Goal: Task Accomplishment & Management: Use online tool/utility

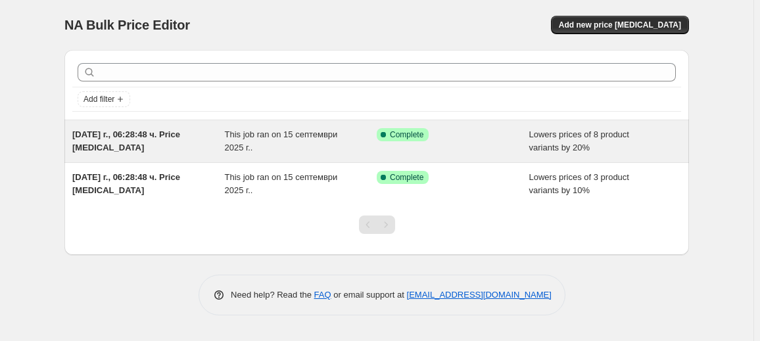
click at [444, 142] on div "Success Complete Complete" at bounding box center [453, 141] width 153 height 26
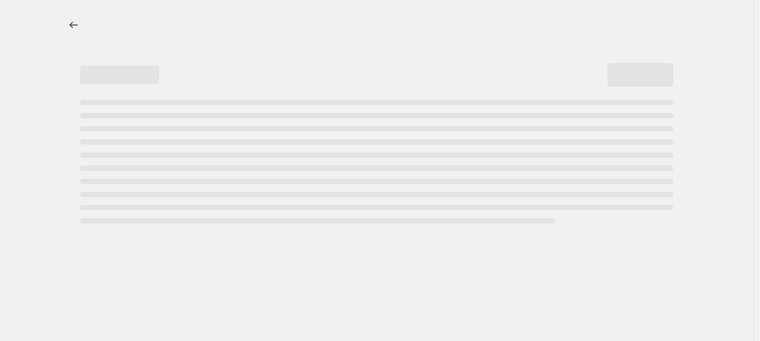
select select "percentage"
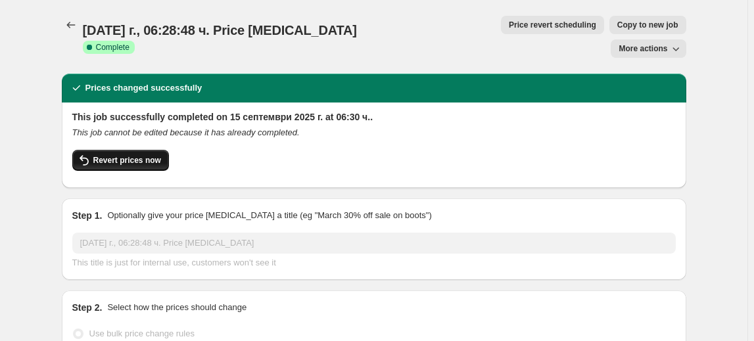
click at [131, 155] on span "Revert prices now" at bounding box center [127, 160] width 68 height 11
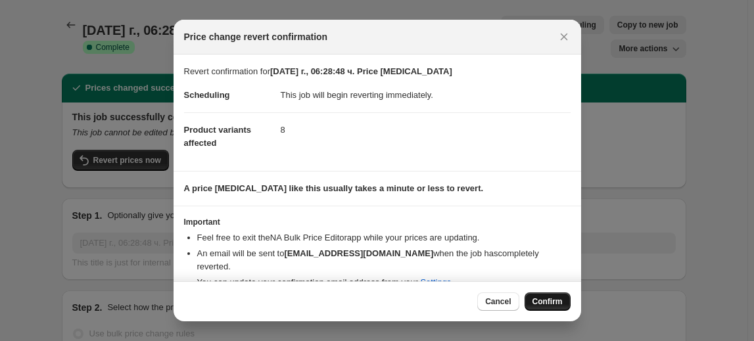
click at [545, 304] on span "Confirm" at bounding box center [548, 302] width 30 height 11
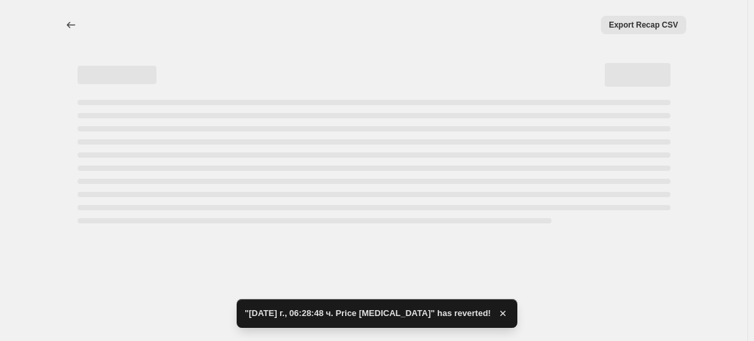
select select "percentage"
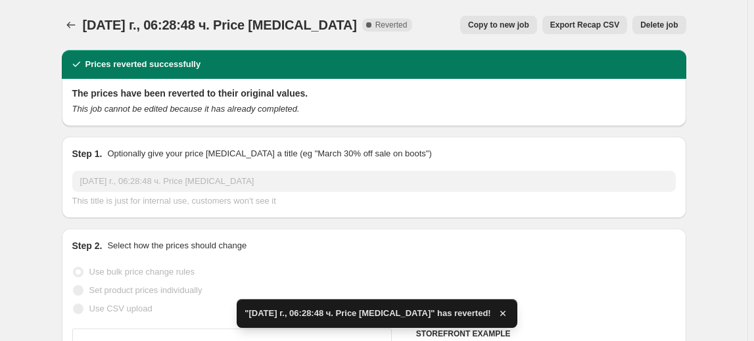
click at [675, 26] on span "Delete job" at bounding box center [658, 25] width 37 height 11
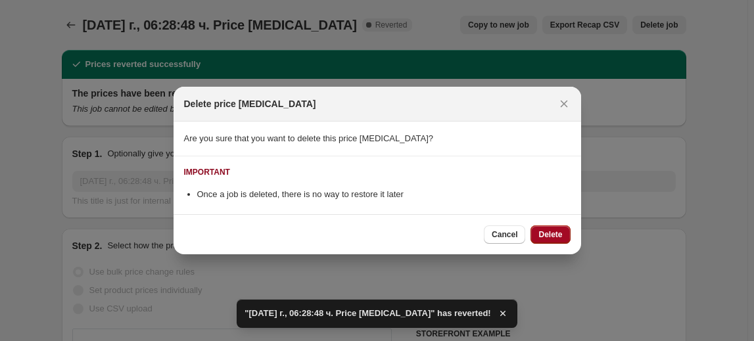
drag, startPoint x: 546, startPoint y: 233, endPoint x: 536, endPoint y: 233, distance: 9.9
click at [546, 233] on span "Delete" at bounding box center [550, 234] width 24 height 11
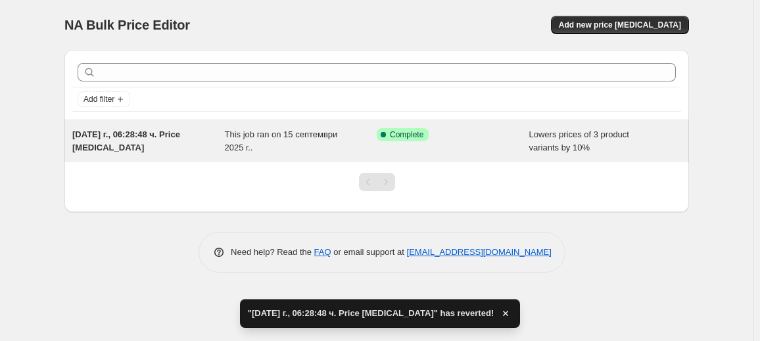
click at [139, 150] on div "[DATE] г., 06:28:48 ч. Price [MEDICAL_DATA]" at bounding box center [148, 141] width 153 height 26
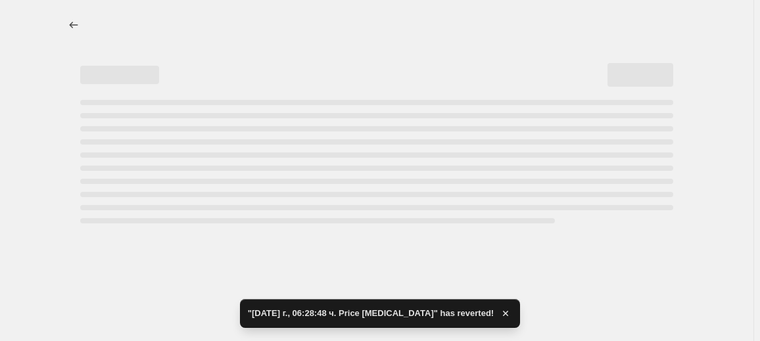
select select "percentage"
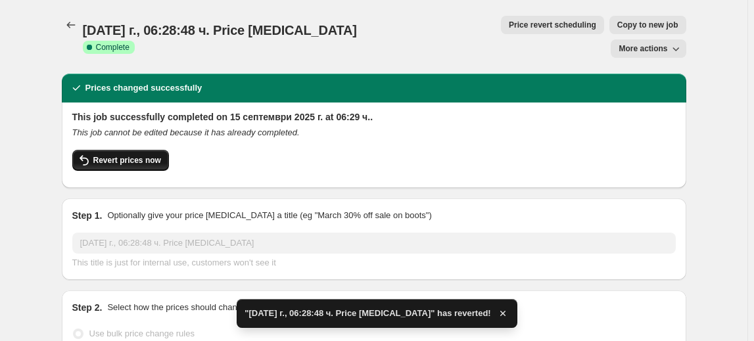
click at [135, 155] on span "Revert prices now" at bounding box center [127, 160] width 68 height 11
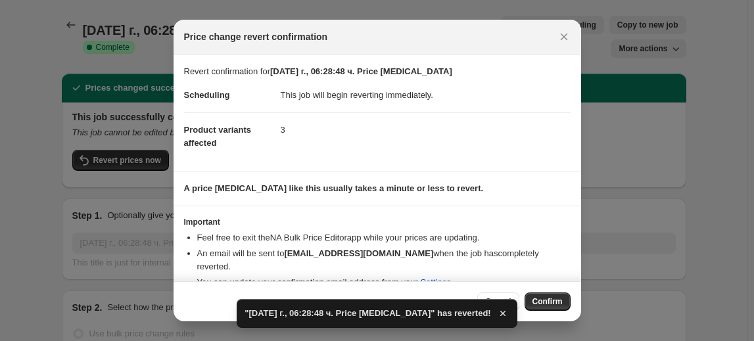
click at [548, 302] on span "Confirm" at bounding box center [548, 302] width 30 height 11
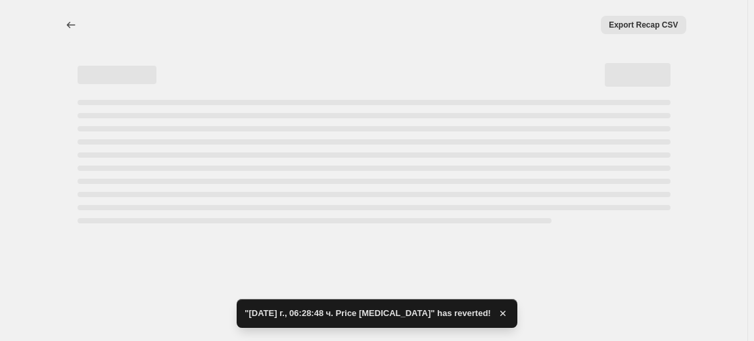
select select "percentage"
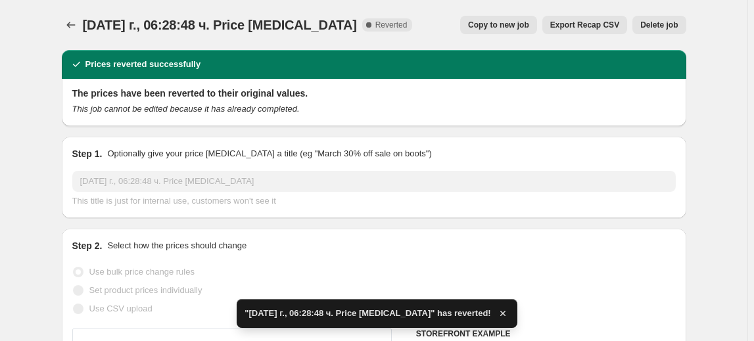
click at [669, 21] on span "Delete job" at bounding box center [658, 25] width 37 height 11
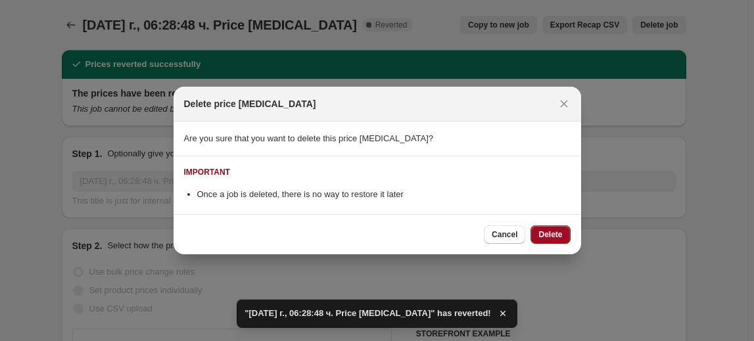
click at [552, 237] on span "Delete" at bounding box center [550, 234] width 24 height 11
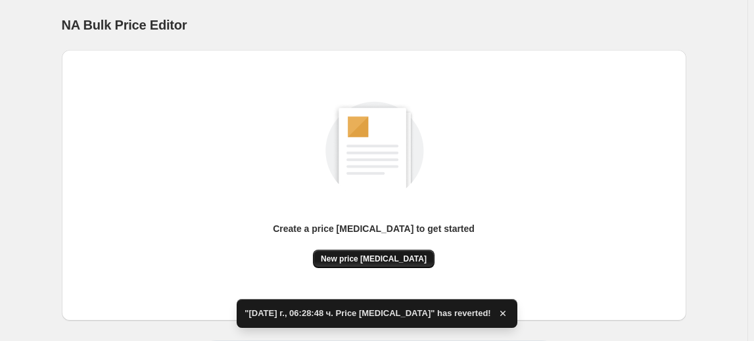
click at [373, 252] on button "New price [MEDICAL_DATA]" at bounding box center [374, 259] width 122 height 18
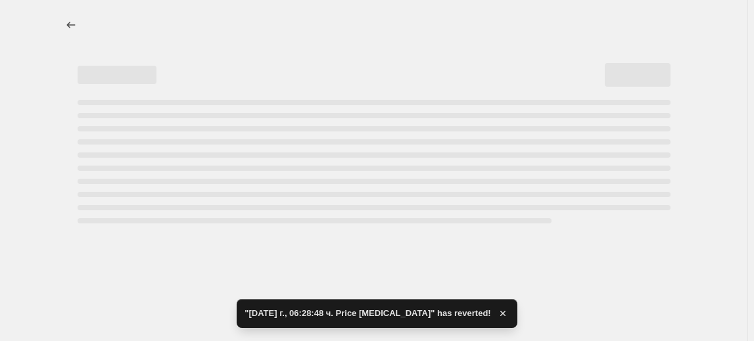
select select "percentage"
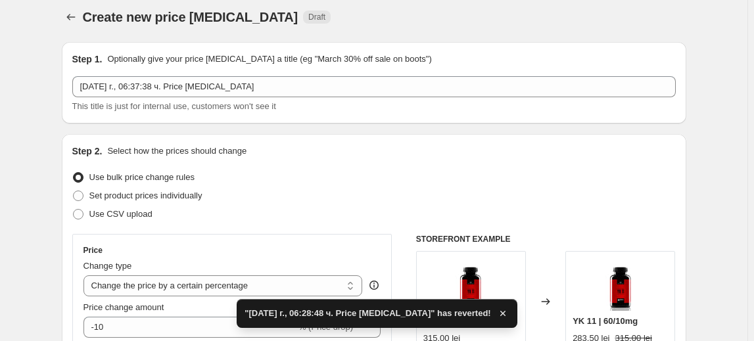
scroll to position [119, 0]
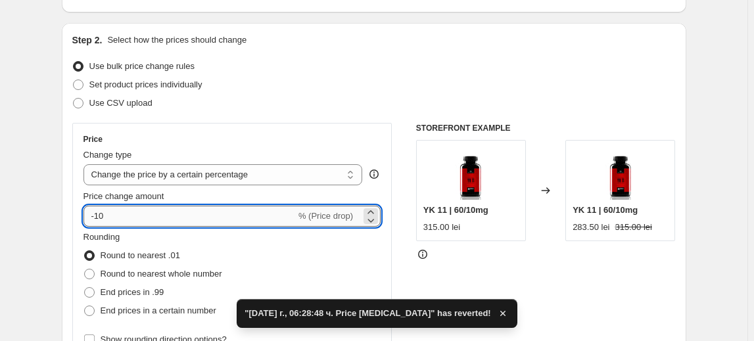
click at [103, 215] on input "-10" at bounding box center [189, 216] width 212 height 21
type input "-30"
click at [149, 238] on fieldset "Rounding Round to nearest .01 Round to nearest whole number End prices in .99 E…" at bounding box center [152, 275] width 139 height 89
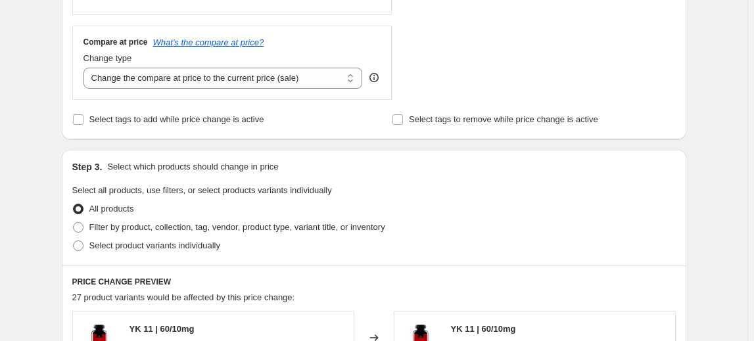
scroll to position [478, 0]
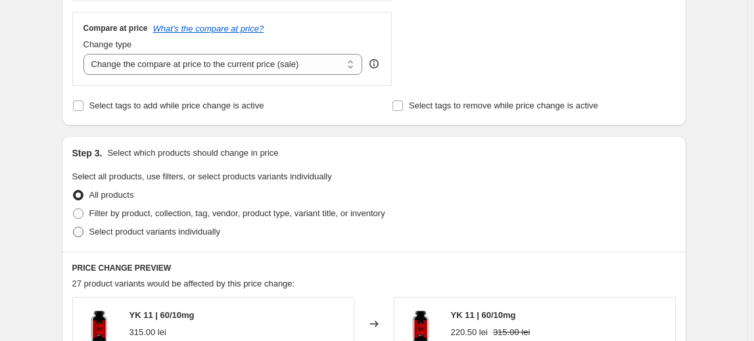
click at [132, 235] on span "Select product variants individually" at bounding box center [154, 232] width 131 height 10
click at [74, 227] on input "Select product variants individually" at bounding box center [73, 227] width 1 height 1
radio input "true"
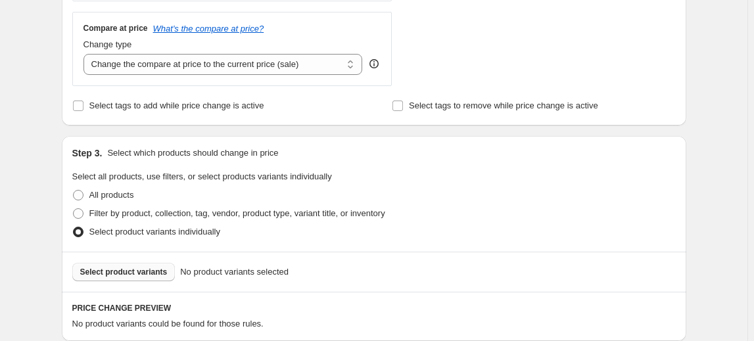
click at [107, 274] on span "Select product variants" at bounding box center [123, 272] width 87 height 11
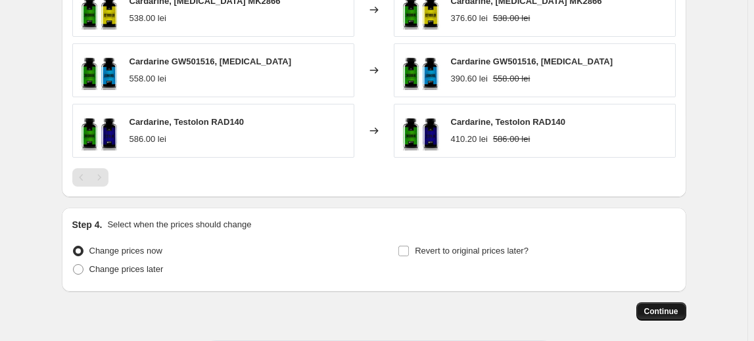
scroll to position [890, 0]
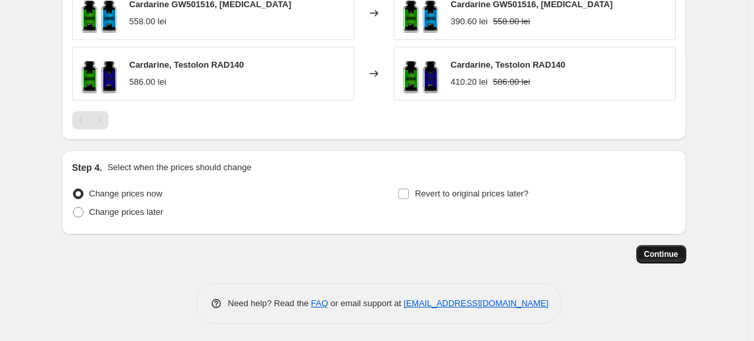
click at [658, 253] on span "Continue" at bounding box center [661, 254] width 34 height 11
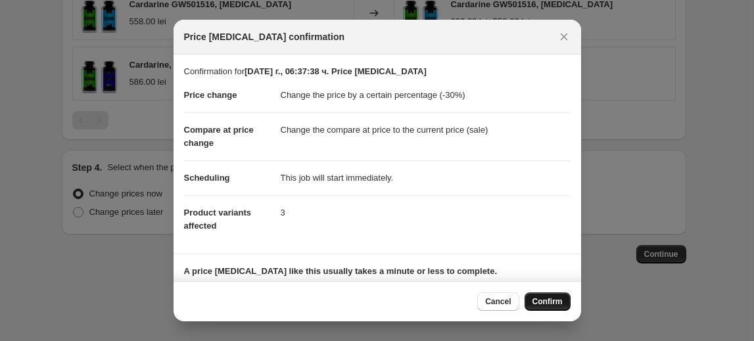
click at [542, 302] on span "Confirm" at bounding box center [548, 302] width 30 height 11
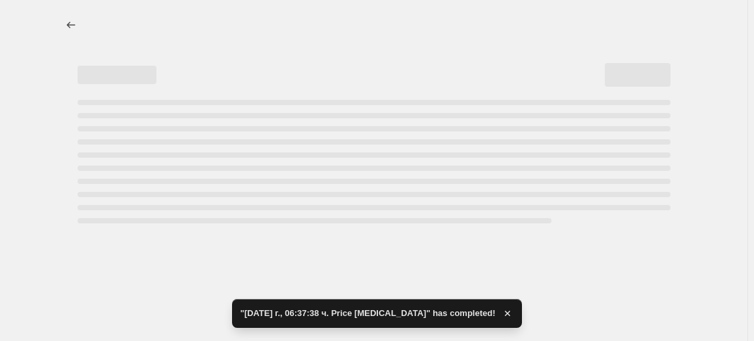
select select "percentage"
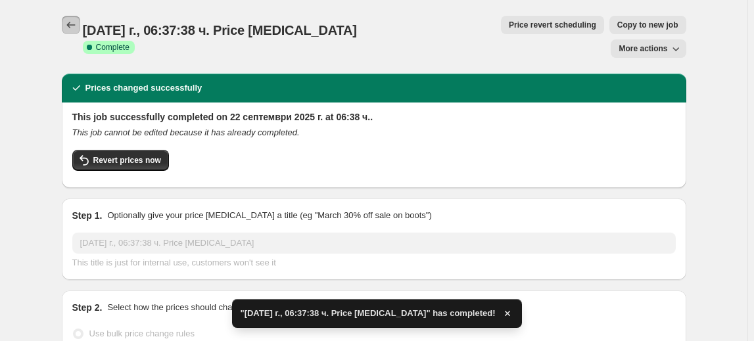
click at [76, 26] on icon "Price change jobs" at bounding box center [70, 24] width 13 height 13
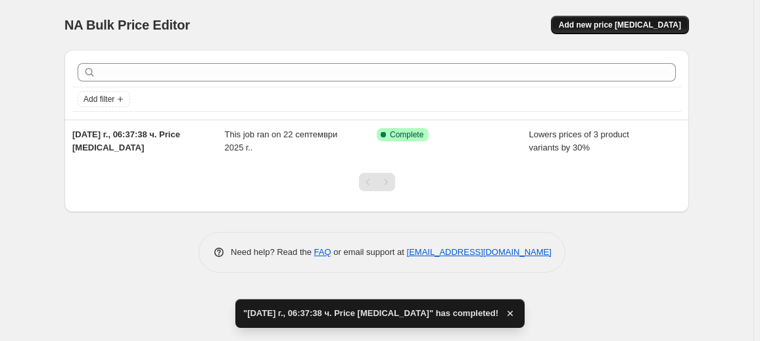
click at [624, 22] on span "Add new price [MEDICAL_DATA]" at bounding box center [620, 25] width 122 height 11
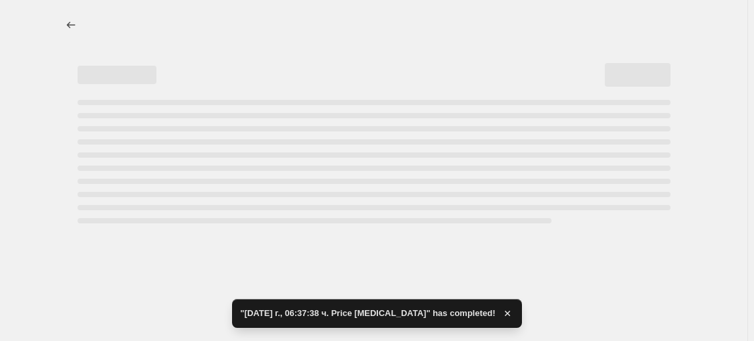
select select "percentage"
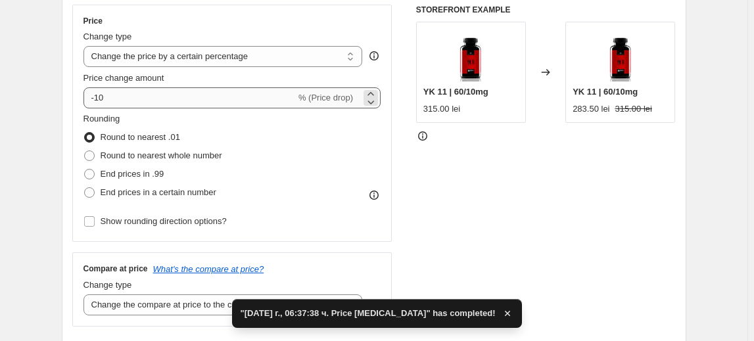
scroll to position [239, 0]
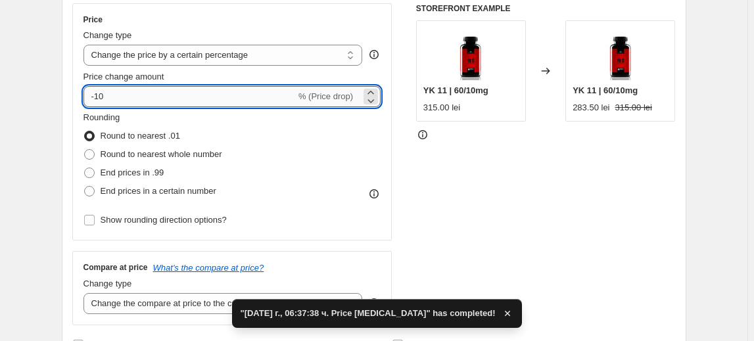
click at [105, 97] on input "-10" at bounding box center [189, 96] width 212 height 21
click at [101, 97] on input "-10" at bounding box center [189, 96] width 212 height 21
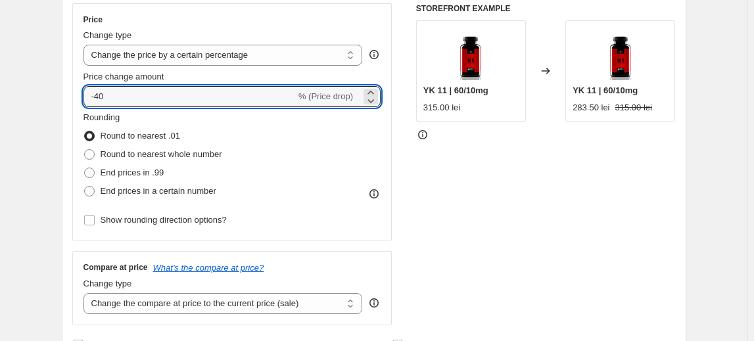
type input "-40"
click at [143, 123] on fieldset "Rounding Round to nearest .01 Round to nearest whole number End prices in .99 E…" at bounding box center [152, 155] width 139 height 89
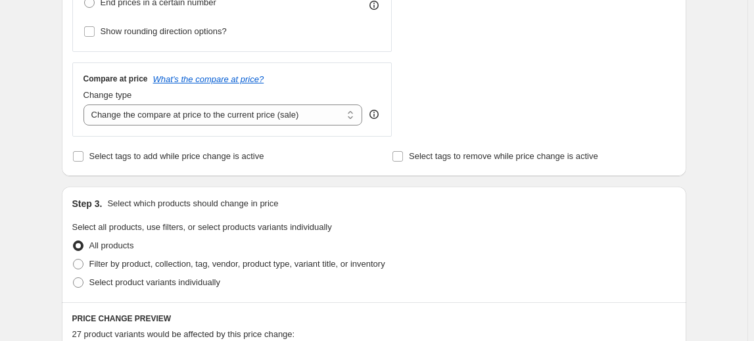
scroll to position [538, 0]
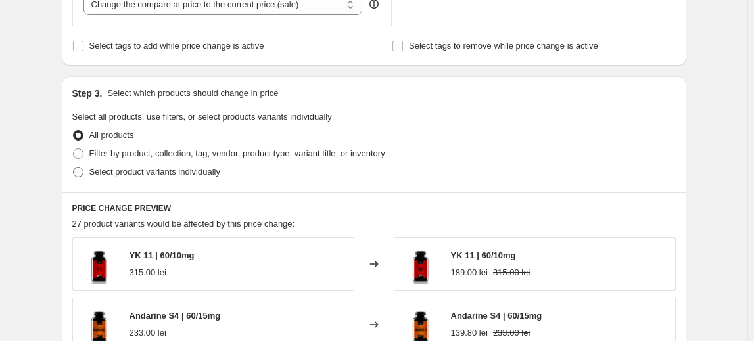
click at [170, 178] on label "Select product variants individually" at bounding box center [146, 172] width 148 height 18
click at [74, 168] on input "Select product variants individually" at bounding box center [73, 167] width 1 height 1
radio input "true"
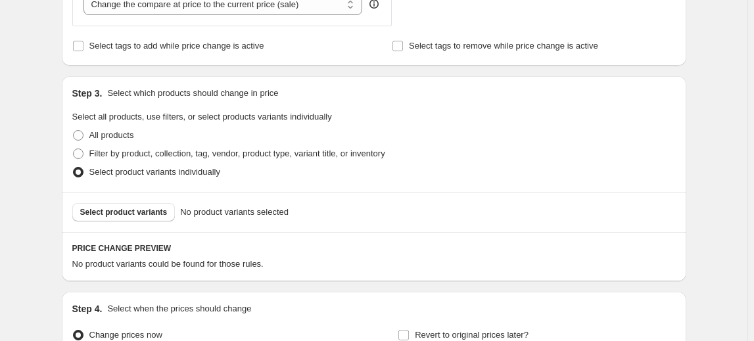
click at [142, 207] on span "Select product variants" at bounding box center [123, 212] width 87 height 11
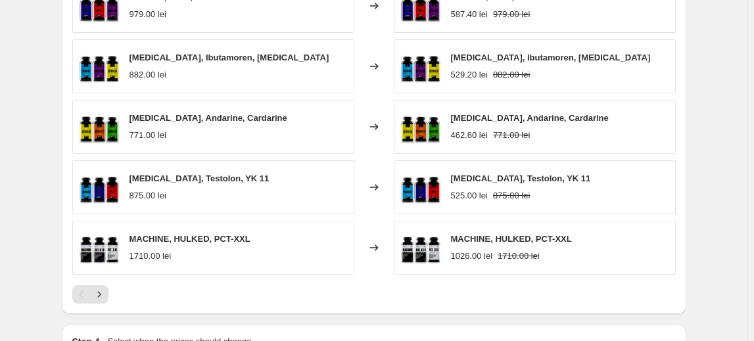
scroll to position [1010, 0]
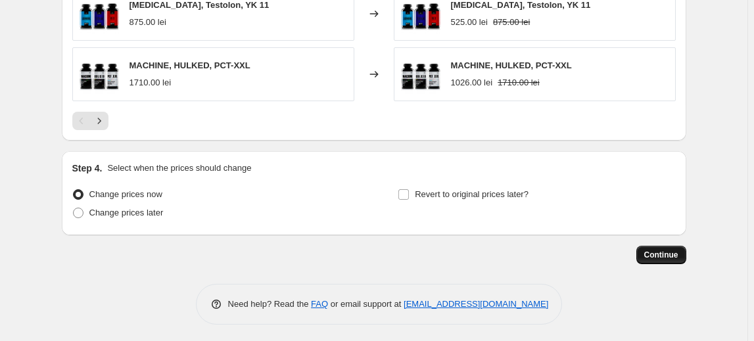
click at [678, 250] on span "Continue" at bounding box center [661, 255] width 34 height 11
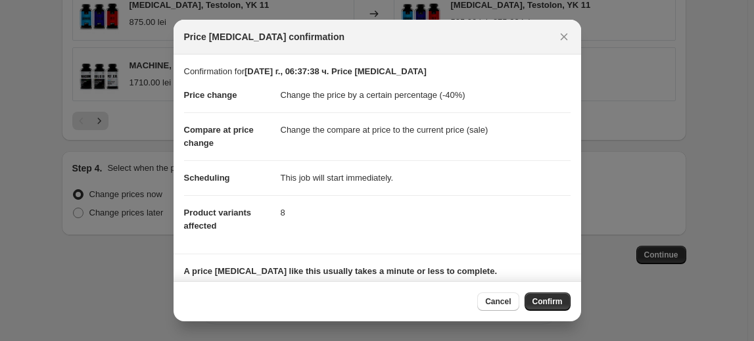
click at [542, 302] on span "Confirm" at bounding box center [548, 302] width 30 height 11
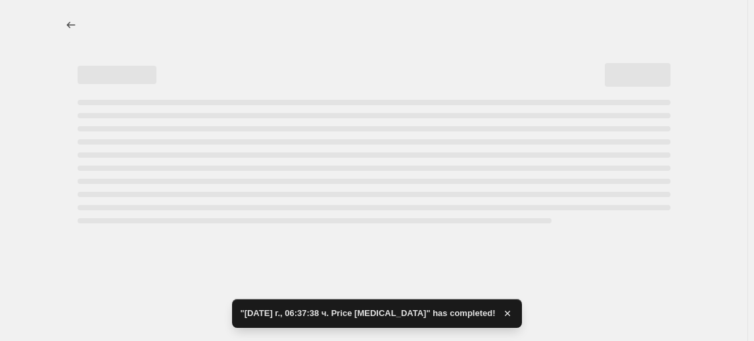
select select "percentage"
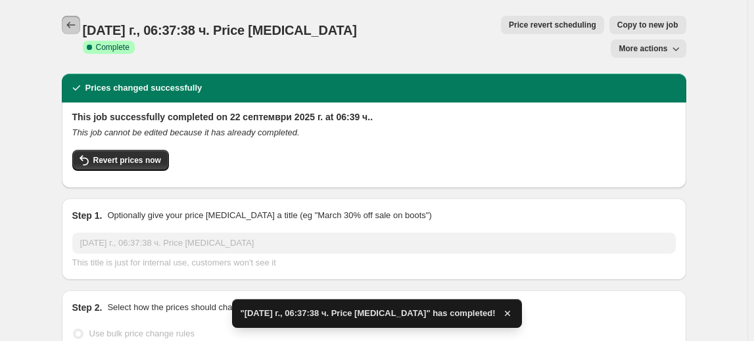
click at [75, 29] on icon "Price change jobs" at bounding box center [70, 24] width 13 height 13
